Goal: Task Accomplishment & Management: Use online tool/utility

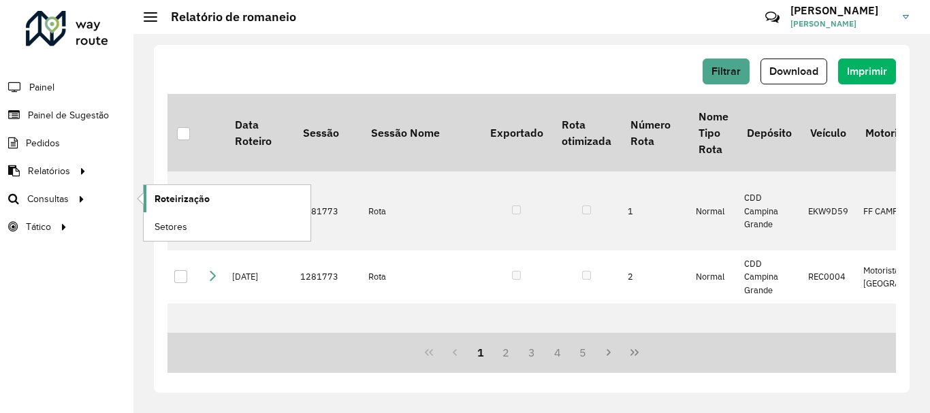
click at [194, 203] on span "Roteirização" at bounding box center [182, 199] width 55 height 14
click at [164, 225] on span "Setores" at bounding box center [171, 227] width 33 height 14
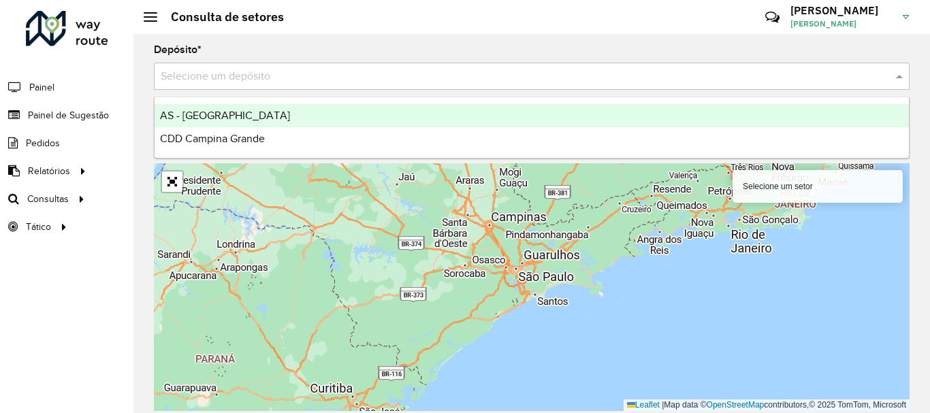
click at [255, 69] on input "text" at bounding box center [518, 77] width 715 height 16
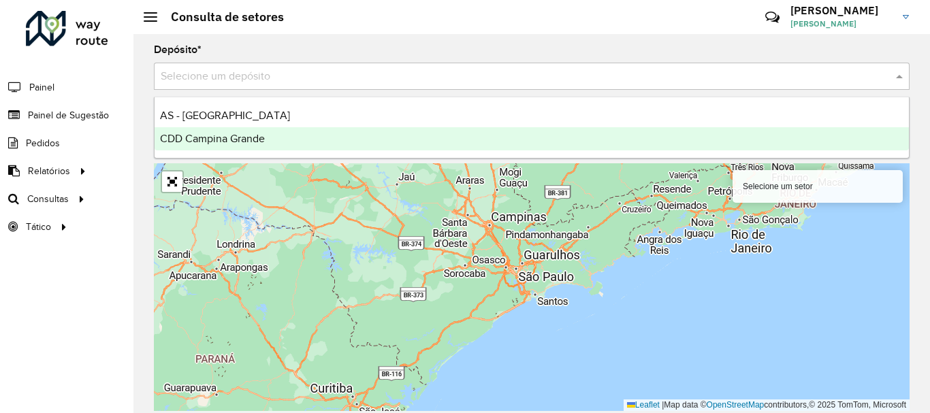
click at [246, 140] on span "CDD Campina Grande" at bounding box center [212, 139] width 105 height 12
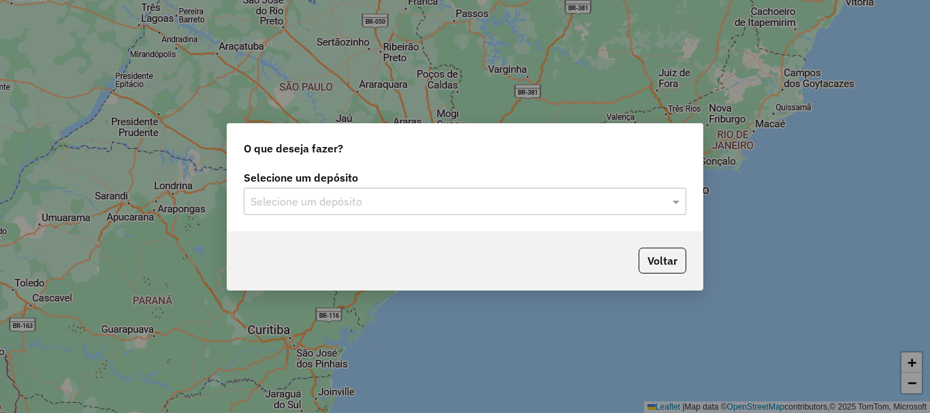
click at [403, 206] on input "text" at bounding box center [452, 202] width 402 height 16
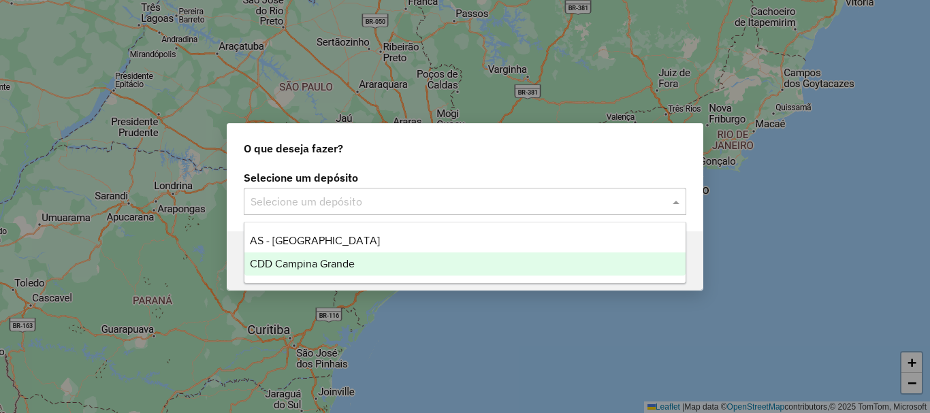
click at [337, 261] on span "CDD Campina Grande" at bounding box center [302, 264] width 105 height 12
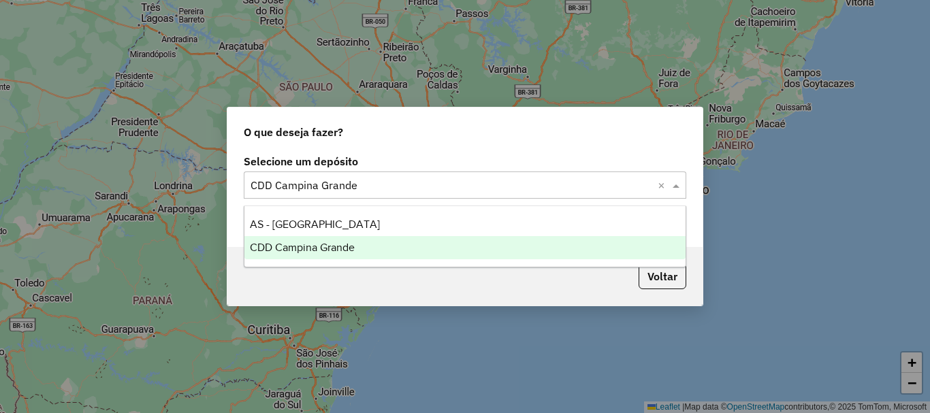
click at [462, 193] on div "Selecione um depósito × CDD Campina Grande ×" at bounding box center [465, 185] width 443 height 27
click at [366, 244] on div "CDD Campina Grande" at bounding box center [464, 247] width 441 height 23
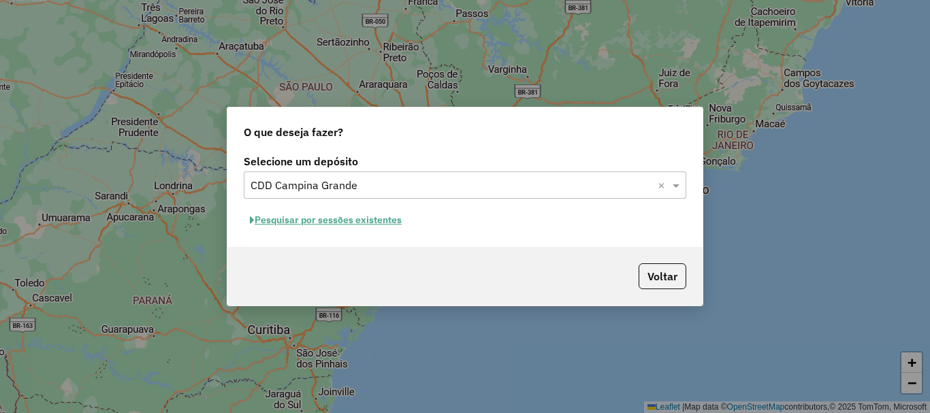
click at [315, 225] on button "Pesquisar por sessões existentes" at bounding box center [326, 220] width 164 height 21
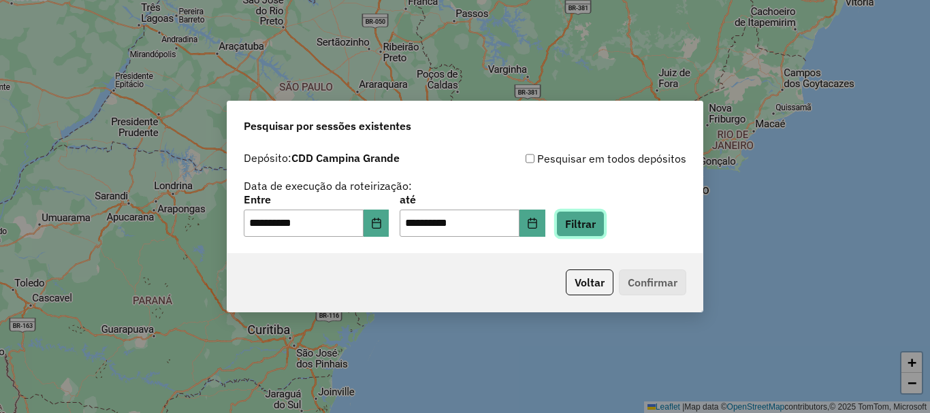
click at [592, 228] on button "Filtrar" at bounding box center [580, 224] width 48 height 26
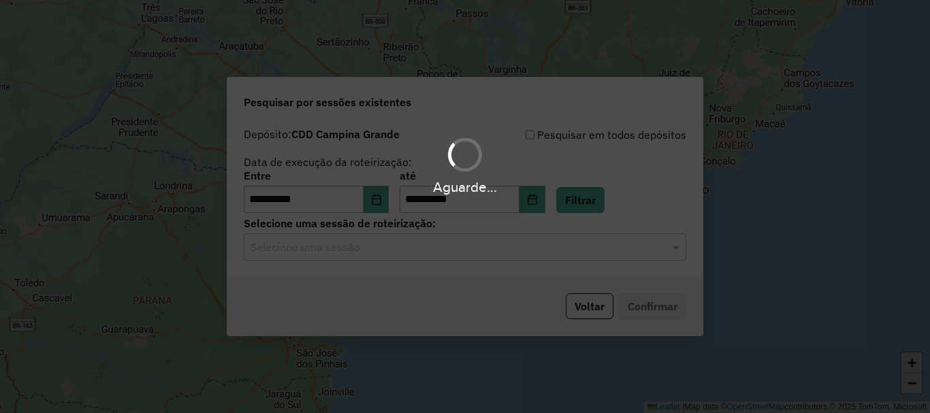
click at [364, 253] on hb-app "**********" at bounding box center [465, 206] width 930 height 413
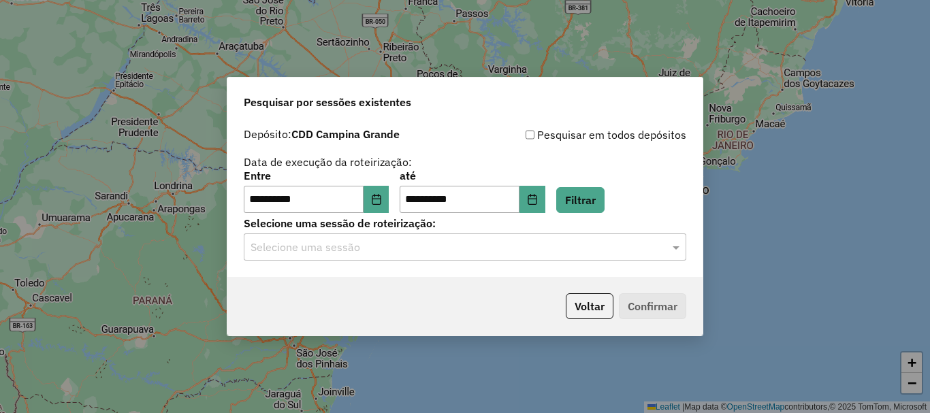
click at [370, 255] on div "Selecione uma sessão" at bounding box center [465, 247] width 443 height 27
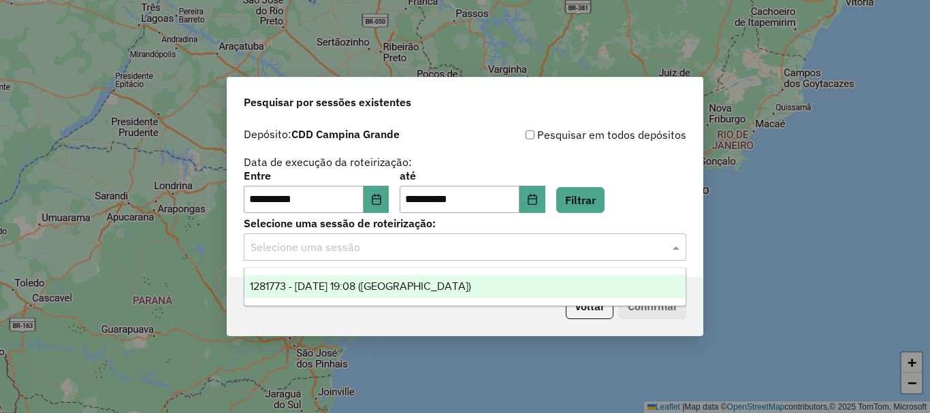
click at [372, 290] on span "1281773 - 24/09/2025 19:08 (Rota)" at bounding box center [360, 287] width 221 height 12
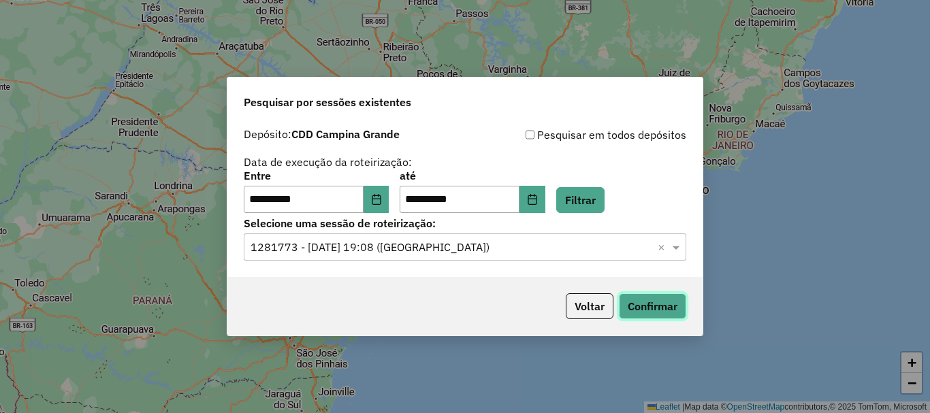
click at [658, 303] on button "Confirmar" at bounding box center [652, 307] width 67 height 26
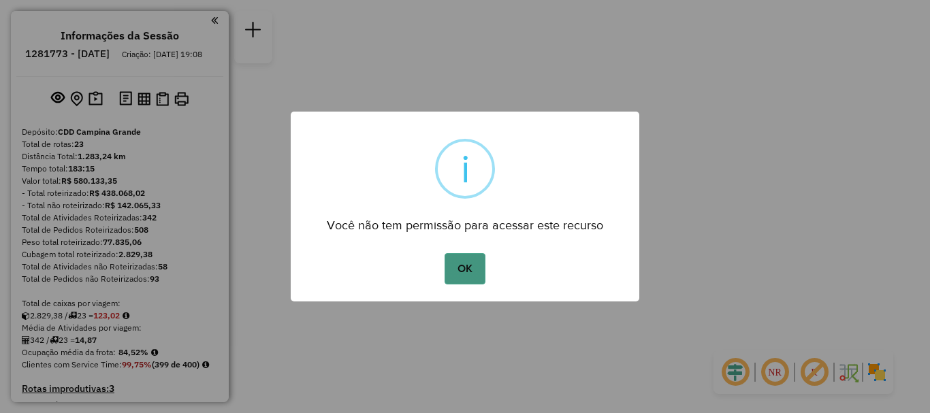
click at [475, 263] on button "OK" at bounding box center [465, 268] width 40 height 31
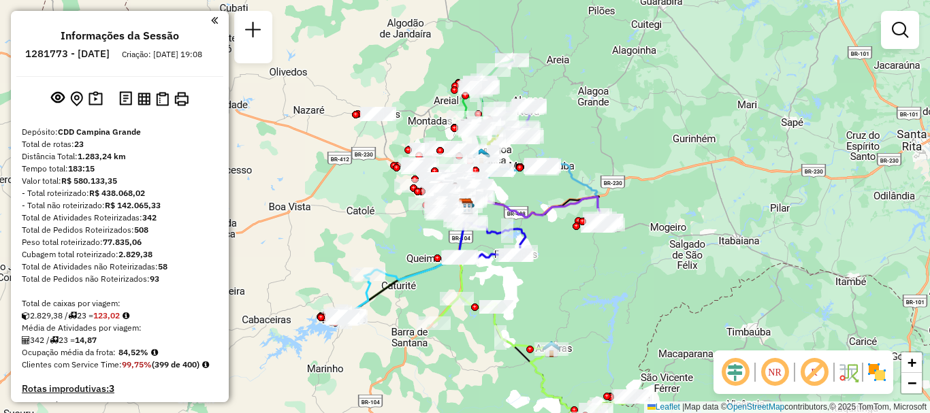
click at [782, 371] on em at bounding box center [775, 372] width 33 height 33
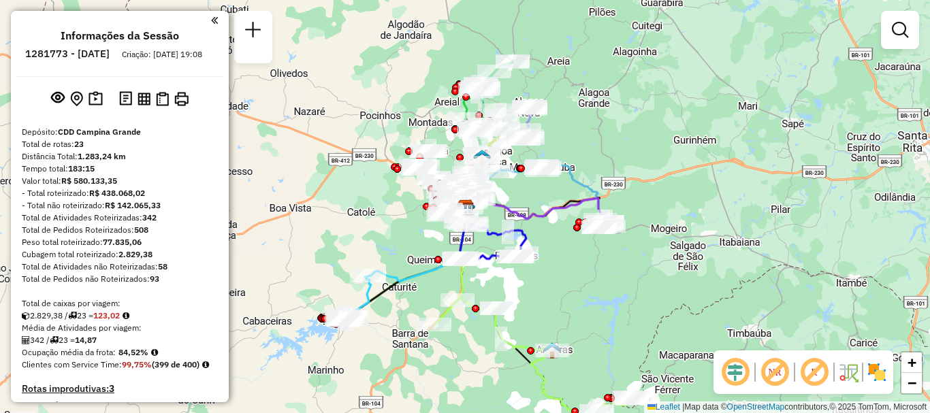
drag, startPoint x: 572, startPoint y: 232, endPoint x: 628, endPoint y: 252, distance: 59.5
click at [628, 252] on div "Rota 23 - Placa EPP0C71 93405617 - CESTAO INGA SUPERMER Janela de atendimento G…" at bounding box center [465, 206] width 930 height 413
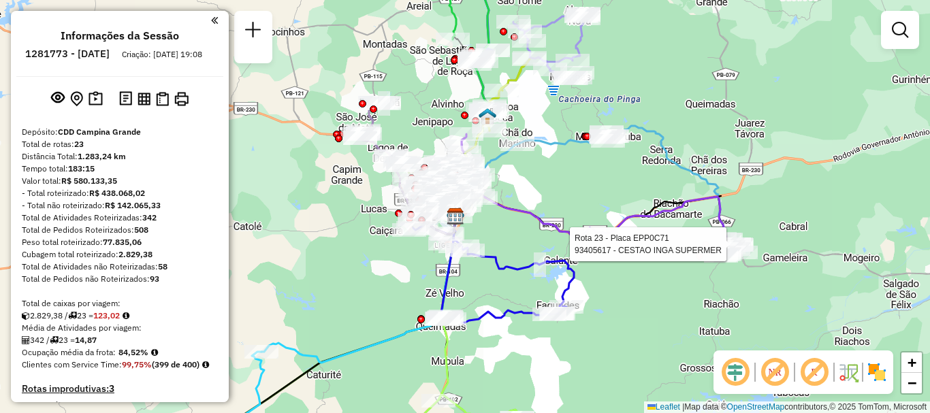
click at [881, 373] on img at bounding box center [877, 373] width 22 height 22
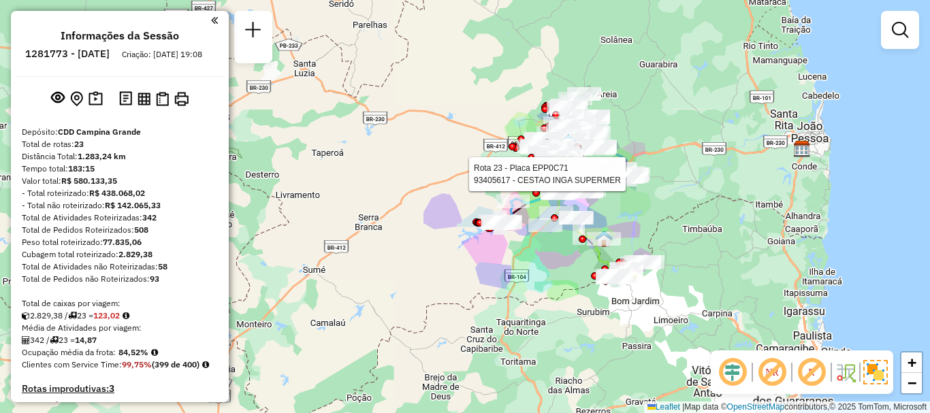
drag, startPoint x: 567, startPoint y: 283, endPoint x: 561, endPoint y: 232, distance: 51.4
click at [561, 232] on div "Rota 23 - Placa EPP0C71 93405617 - CESTAO INGA SUPERMER Rota 23 - Placa EPP0C71…" at bounding box center [465, 206] width 930 height 413
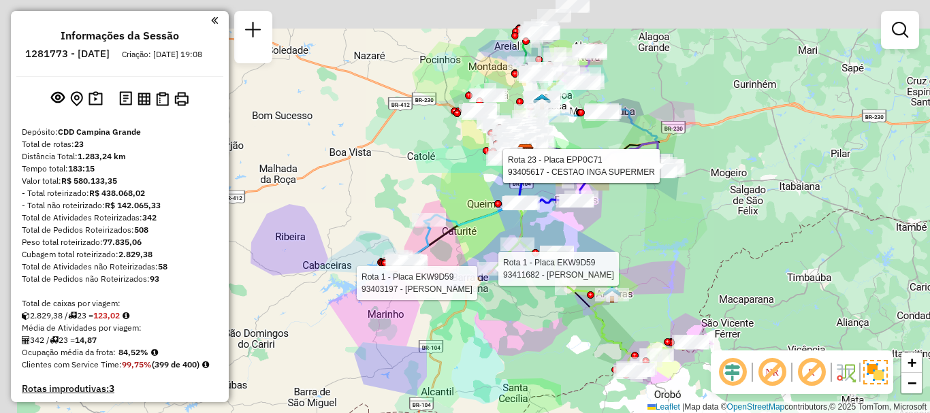
drag, startPoint x: 592, startPoint y: 48, endPoint x: 680, endPoint y: 160, distance: 142.1
click at [669, 160] on icon at bounding box center [613, 139] width 112 height 65
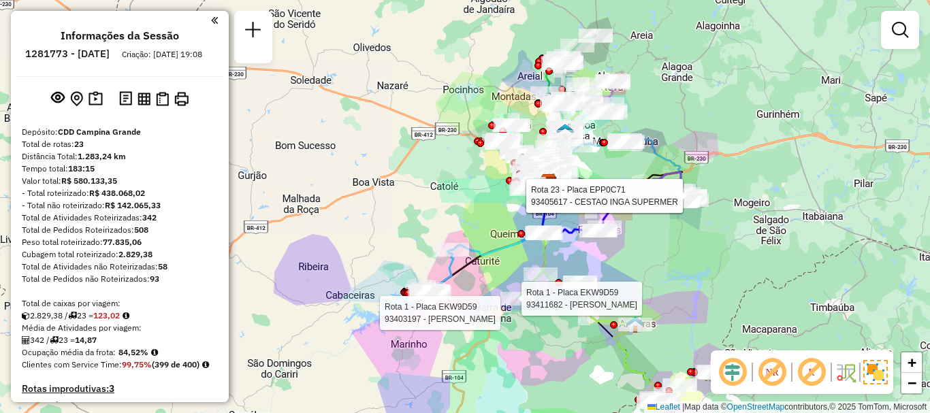
click at [712, 111] on div "Rota 23 - Placa EPP0C71 93405617 - CESTAO INGA SUPERMER Rota 23 - Placa EPP0C71…" at bounding box center [465, 206] width 930 height 413
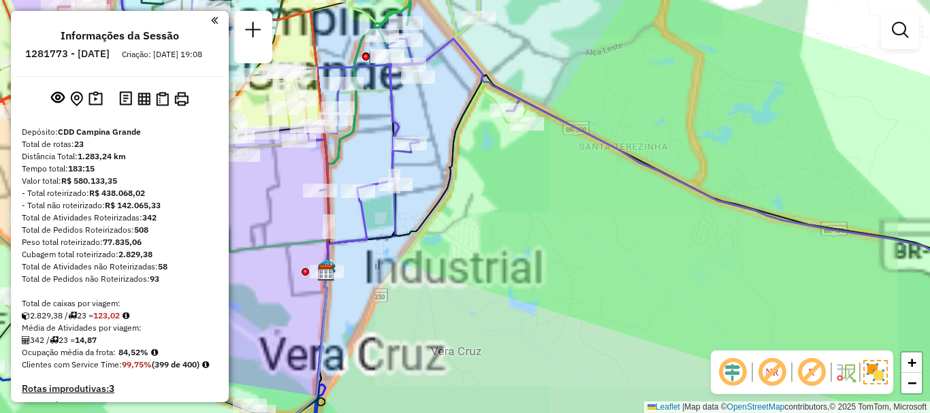
drag, startPoint x: 552, startPoint y: 197, endPoint x: 583, endPoint y: 210, distance: 33.3
click at [583, 210] on div "Janela de atendimento Grade de atendimento Capacidade Transportadoras Veículos …" at bounding box center [465, 206] width 930 height 413
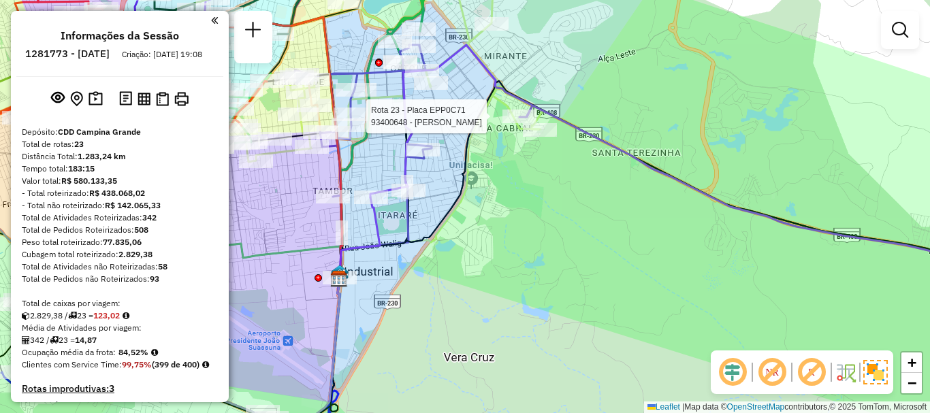
select select "**********"
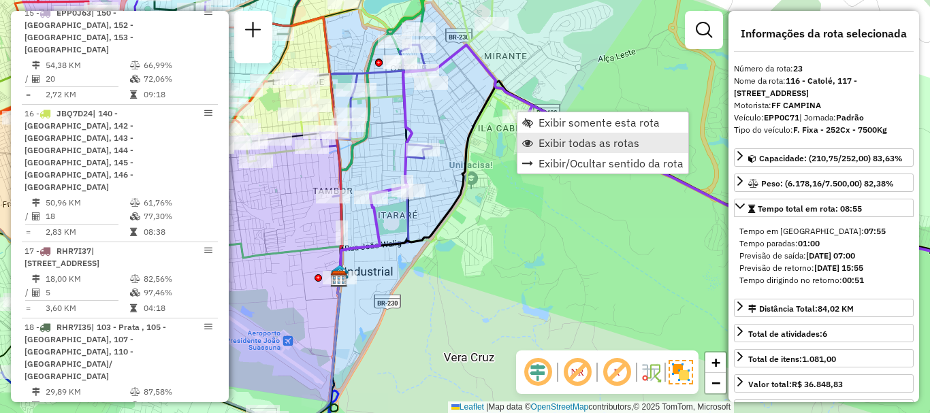
scroll to position [2443, 0]
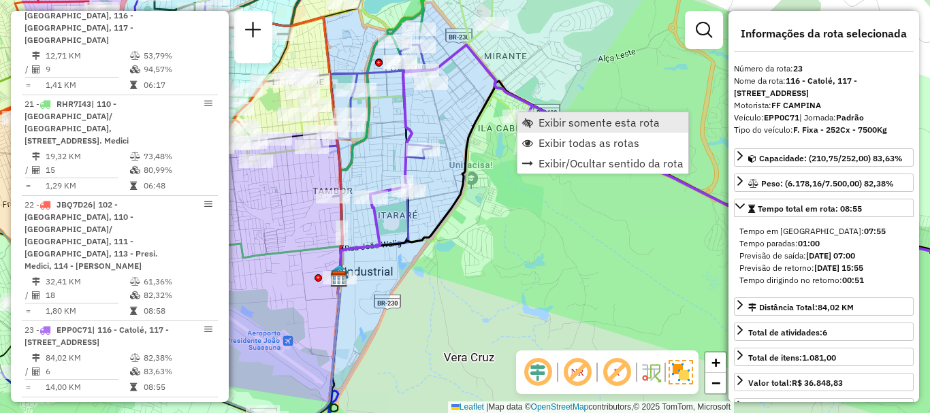
click at [573, 120] on span "Exibir somente esta rota" at bounding box center [599, 122] width 121 height 11
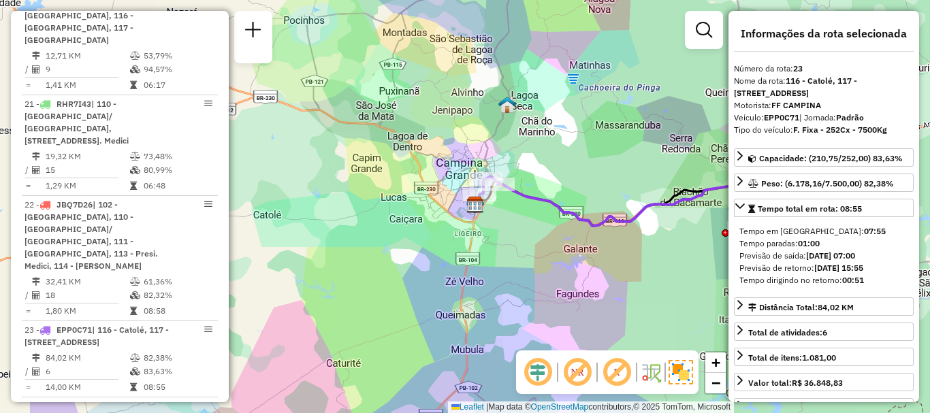
drag, startPoint x: 483, startPoint y: 230, endPoint x: 635, endPoint y: 232, distance: 152.6
click at [635, 232] on icon at bounding box center [614, 204] width 271 height 57
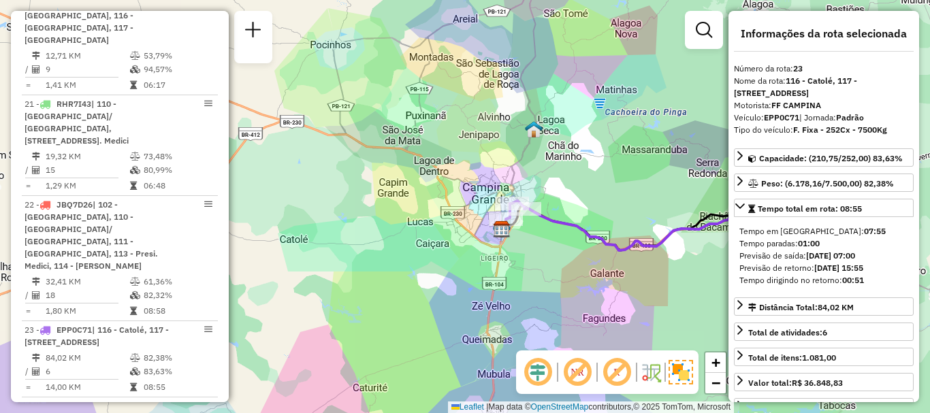
drag, startPoint x: 499, startPoint y: 221, endPoint x: 526, endPoint y: 242, distance: 33.5
click at [526, 242] on div "Janela de atendimento Grade de atendimento Capacidade Transportadoras Veículos …" at bounding box center [465, 206] width 930 height 413
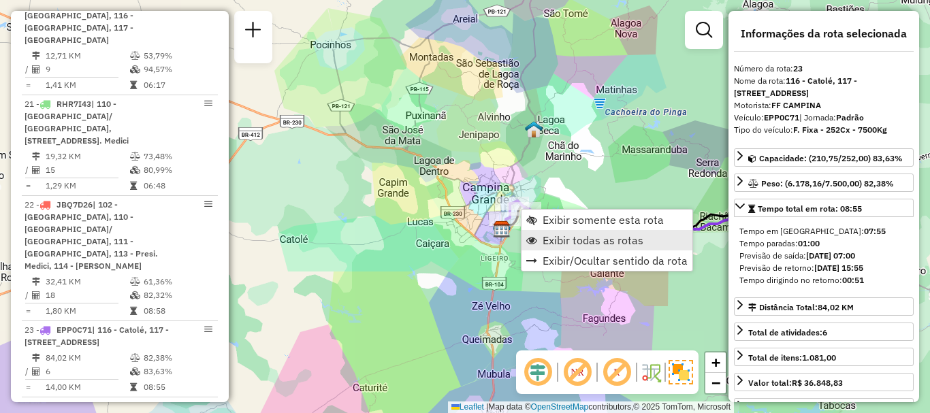
click at [556, 237] on span "Exibir todas as rotas" at bounding box center [593, 240] width 101 height 11
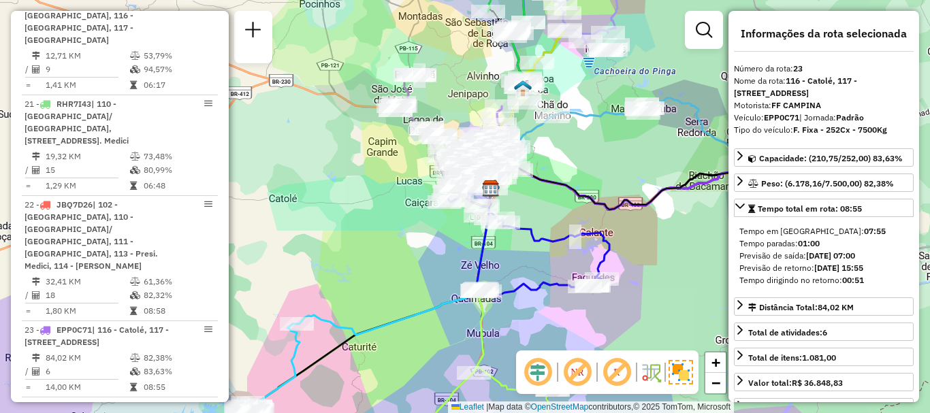
drag, startPoint x: 613, startPoint y: 281, endPoint x: 601, endPoint y: 240, distance: 41.8
click at [601, 240] on icon at bounding box center [529, 244] width 161 height 102
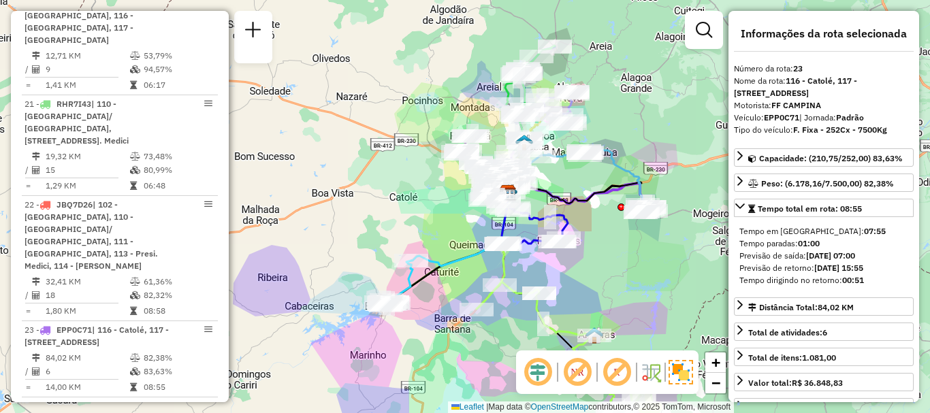
drag, startPoint x: 669, startPoint y: 264, endPoint x: 631, endPoint y: 243, distance: 43.0
click at [631, 243] on div "Janela de atendimento Grade de atendimento Capacidade Transportadoras Veículos …" at bounding box center [465, 206] width 930 height 413
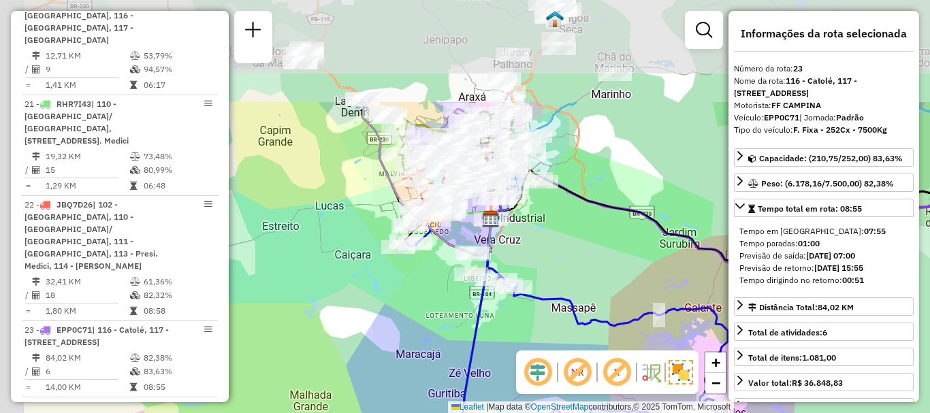
drag, startPoint x: 513, startPoint y: 131, endPoint x: 566, endPoint y: 282, distance: 160.2
click at [568, 285] on div "Janela de atendimento Grade de atendimento Capacidade Transportadoras Veículos …" at bounding box center [465, 206] width 930 height 413
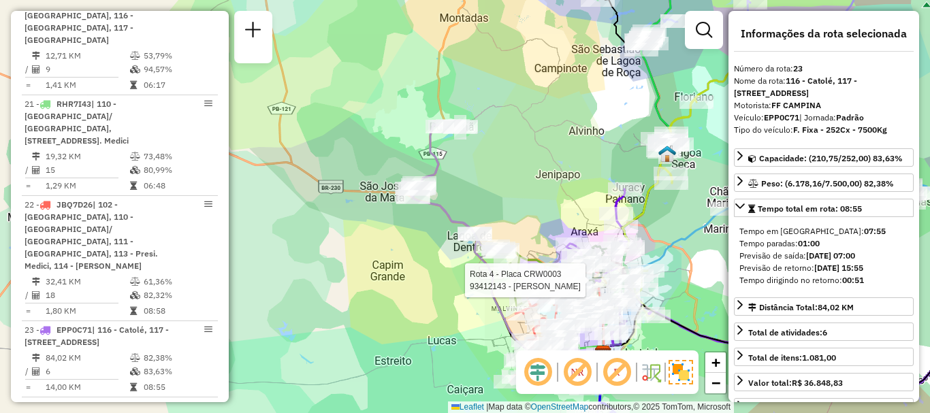
click at [526, 188] on div "Rota 4 - Placa CRW0003 93412143 - MORGANA LARISSA Janela de atendimento Grade d…" at bounding box center [465, 206] width 930 height 413
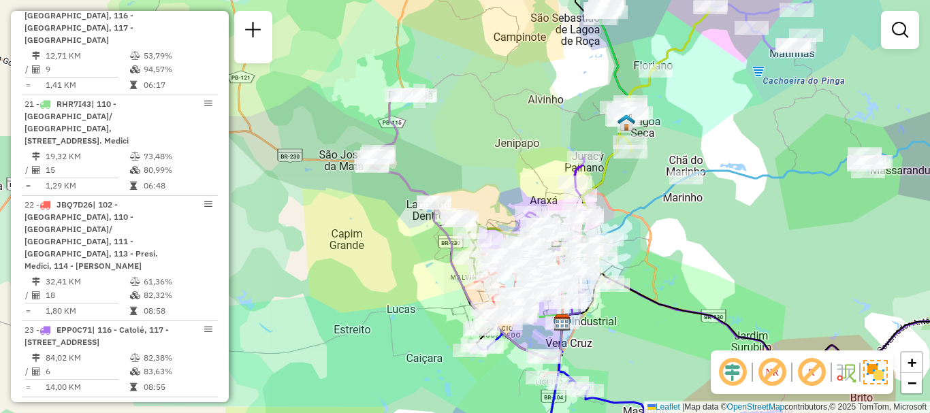
drag, startPoint x: 660, startPoint y: 343, endPoint x: 619, endPoint y: 311, distance: 51.5
click at [619, 311] on div "Janela de atendimento Grade de atendimento Capacidade Transportadoras Veículos …" at bounding box center [465, 206] width 930 height 413
